Goal: Task Accomplishment & Management: Manage account settings

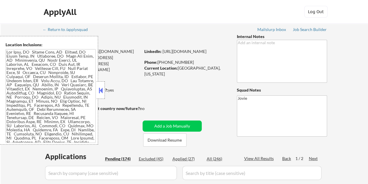
click at [100, 90] on button at bounding box center [100, 90] width 6 height 9
select select ""pending""
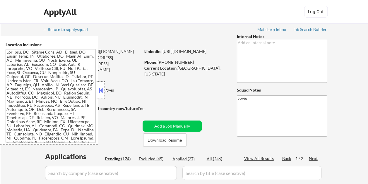
select select ""pending""
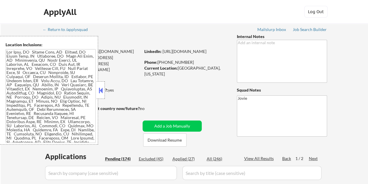
select select ""pending""
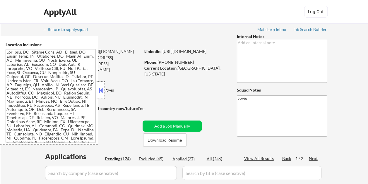
select select ""pending""
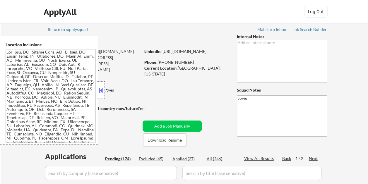
select select ""pending""
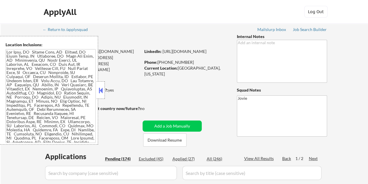
select select ""pending""
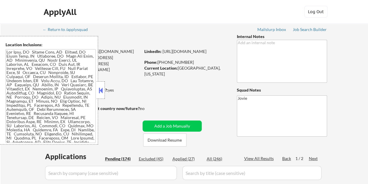
select select ""pending""
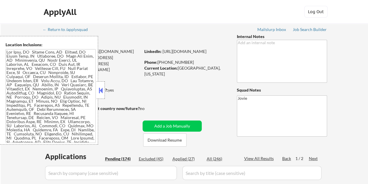
select select ""pending""
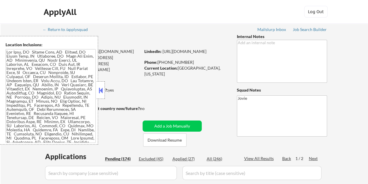
select select ""pending""
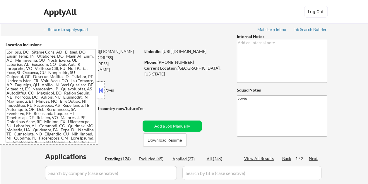
select select ""pending""
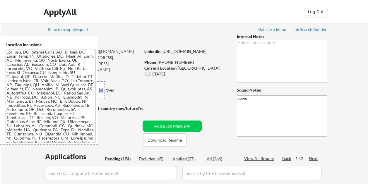
select select ""pending""
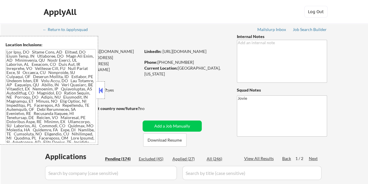
select select ""pending""
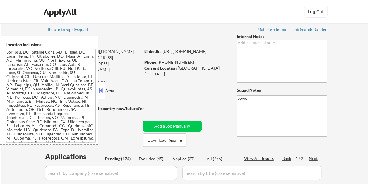
select select ""pending""
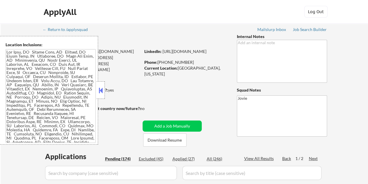
select select ""pending""
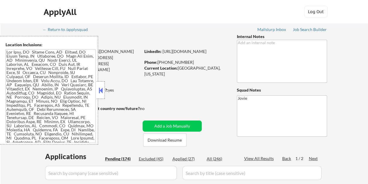
select select ""pending""
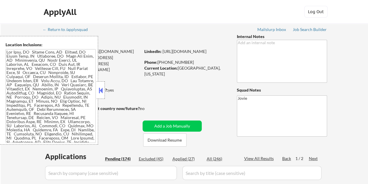
select select ""pending""
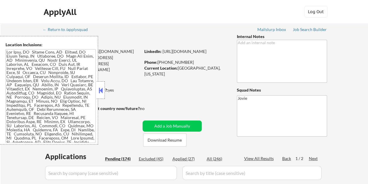
select select ""pending""
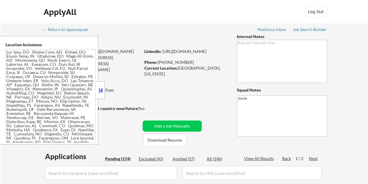
select select ""pending""
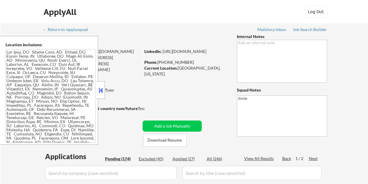
select select ""pending""
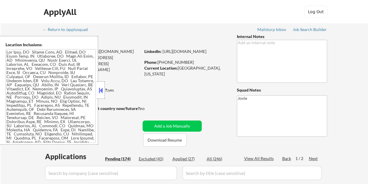
select select ""pending""
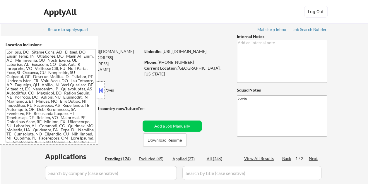
select select ""pending""
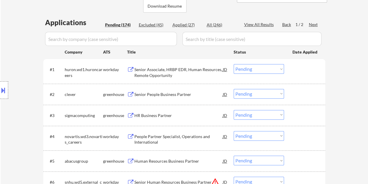
scroll to position [146, 0]
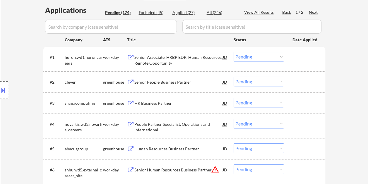
click at [282, 83] on select "Choose an option... Pending Applied Excluded (Questions) Excluded (Expired) Exc…" at bounding box center [259, 82] width 50 height 10
click at [296, 79] on div at bounding box center [305, 82] width 26 height 11
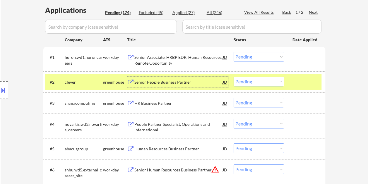
click at [188, 79] on div "Senior People Business Partner" at bounding box center [178, 82] width 88 height 11
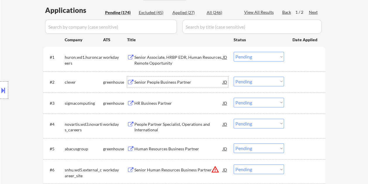
click at [301, 78] on div at bounding box center [305, 82] width 26 height 11
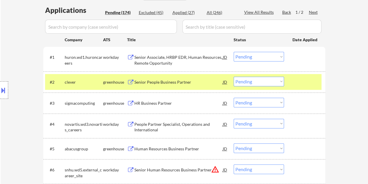
click at [282, 81] on select "Choose an option... Pending Applied Excluded (Questions) Excluded (Expired) Exc…" at bounding box center [259, 82] width 50 height 10
click at [234, 77] on select "Choose an option... Pending Applied Excluded (Questions) Excluded (Expired) Exc…" at bounding box center [259, 82] width 50 height 10
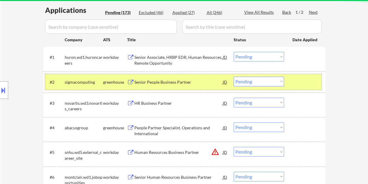
click at [292, 82] on div at bounding box center [305, 82] width 26 height 11
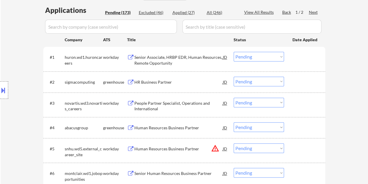
click at [300, 76] on div "#2 sigmacomputing greenhouse HR Business Partner JD Choose an option... Pending…" at bounding box center [183, 82] width 276 height 16
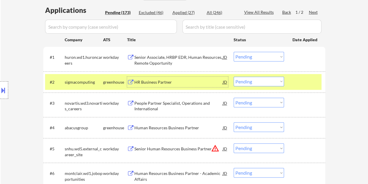
click at [172, 84] on div "HR Business Partner" at bounding box center [178, 82] width 88 height 6
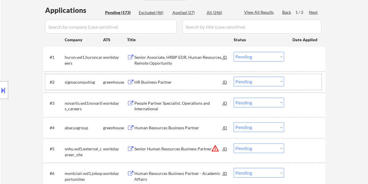
drag, startPoint x: 309, startPoint y: 80, endPoint x: 304, endPoint y: 81, distance: 4.6
click at [308, 80] on div at bounding box center [305, 82] width 26 height 11
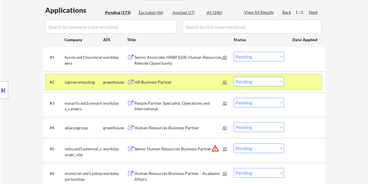
click at [269, 81] on select "Choose an option... Pending Applied Excluded (Questions) Excluded (Expired) Exc…" at bounding box center [259, 82] width 50 height 10
click at [234, 77] on select "Choose an option... Pending Applied Excluded (Questions) Excluded (Expired) Exc…" at bounding box center [259, 82] width 50 height 10
select select ""pending""
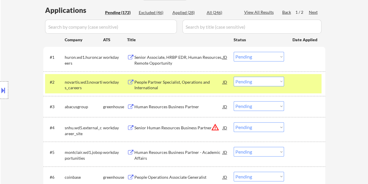
click at [307, 83] on div at bounding box center [305, 82] width 26 height 11
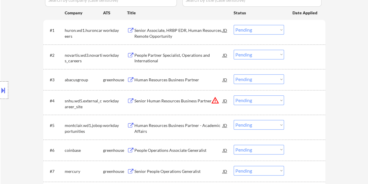
scroll to position [205, 0]
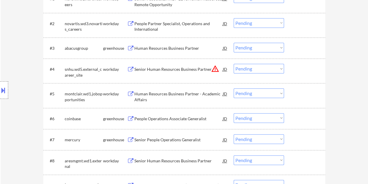
click at [303, 52] on div at bounding box center [305, 48] width 26 height 11
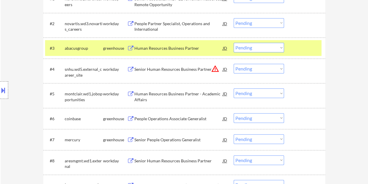
click at [182, 47] on div "Human Resources Business Partner" at bounding box center [178, 48] width 88 height 6
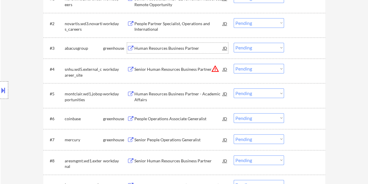
click at [300, 47] on div at bounding box center [305, 48] width 26 height 11
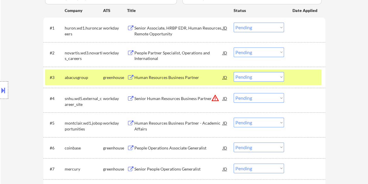
scroll to position [146, 0]
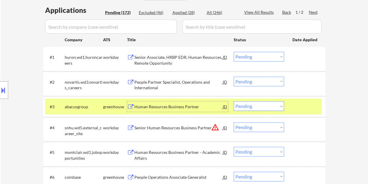
click at [167, 104] on div "Human Resources Business Partner" at bounding box center [178, 107] width 88 height 6
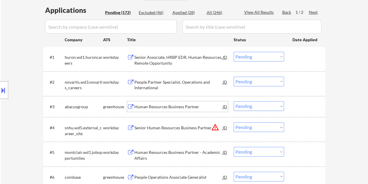
click at [295, 108] on div at bounding box center [305, 106] width 26 height 11
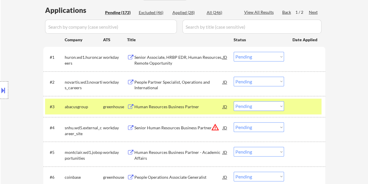
click at [279, 106] on select "Choose an option... Pending Applied Excluded (Questions) Excluded (Expired) Exc…" at bounding box center [259, 106] width 50 height 10
click at [234, 101] on select "Choose an option... Pending Applied Excluded (Questions) Excluded (Expired) Exc…" at bounding box center [259, 106] width 50 height 10
select select ""pending""
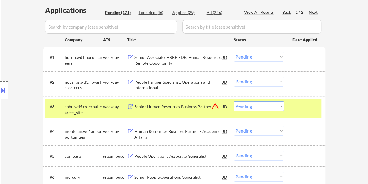
click at [297, 104] on div at bounding box center [305, 106] width 26 height 11
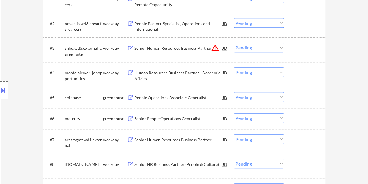
scroll to position [234, 0]
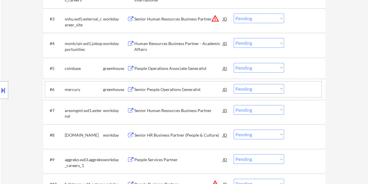
click at [299, 83] on div "#6 mercury greenhouse Senior People Operations Generalist JD warning_amber Choo…" at bounding box center [183, 89] width 276 height 16
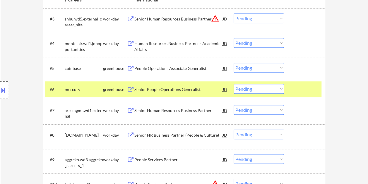
click at [174, 88] on div "Senior People Operations Generalist" at bounding box center [178, 90] width 88 height 6
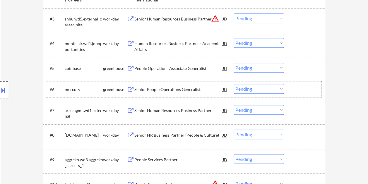
click at [289, 90] on div "#6 mercury greenhouse Senior People Operations Generalist JD warning_amber Choo…" at bounding box center [183, 89] width 276 height 16
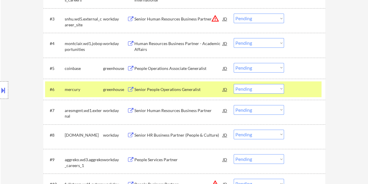
click at [280, 88] on select "Choose an option... Pending Applied Excluded (Questions) Excluded (Expired) Exc…" at bounding box center [259, 89] width 50 height 10
click at [234, 84] on select "Choose an option... Pending Applied Excluded (Questions) Excluded (Expired) Exc…" at bounding box center [259, 89] width 50 height 10
select select ""pending""
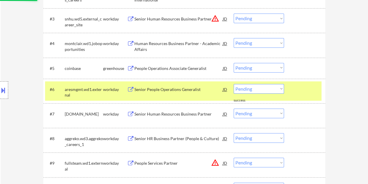
click at [292, 85] on div at bounding box center [305, 89] width 26 height 11
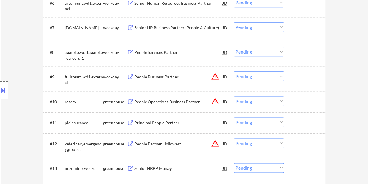
scroll to position [322, 0]
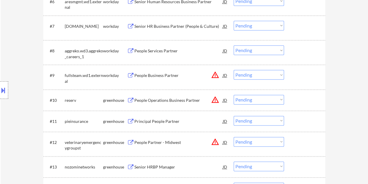
drag, startPoint x: 287, startPoint y: 100, endPoint x: 272, endPoint y: 99, distance: 15.8
click at [287, 100] on div "#10 reserv greenhouse People Operations Business Partner JD warning_amber Choos…" at bounding box center [183, 100] width 276 height 16
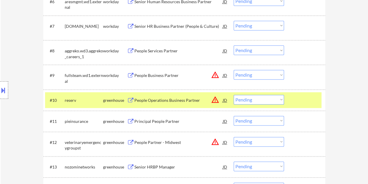
click at [181, 99] on div "People Operations Business Partner" at bounding box center [178, 100] width 88 height 6
